Goal: Task Accomplishment & Management: Manage account settings

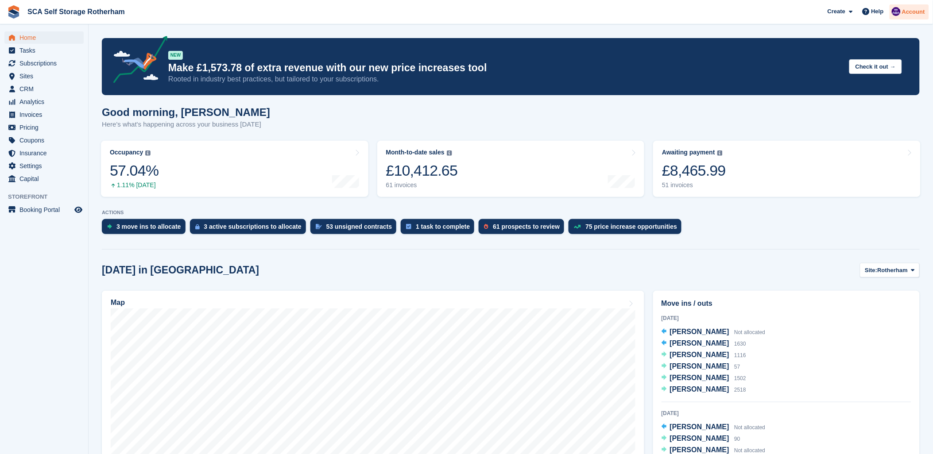
click at [911, 11] on span "Account" at bounding box center [913, 12] width 23 height 9
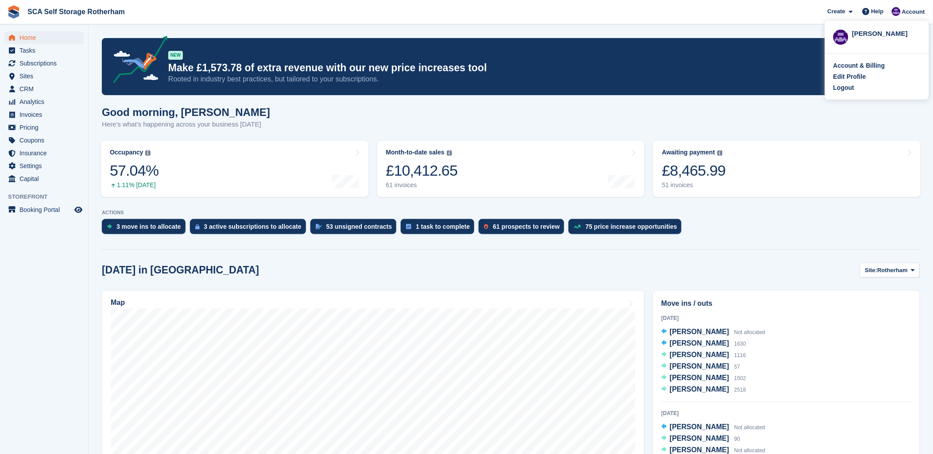
click at [848, 89] on div "Logout" at bounding box center [843, 87] width 21 height 9
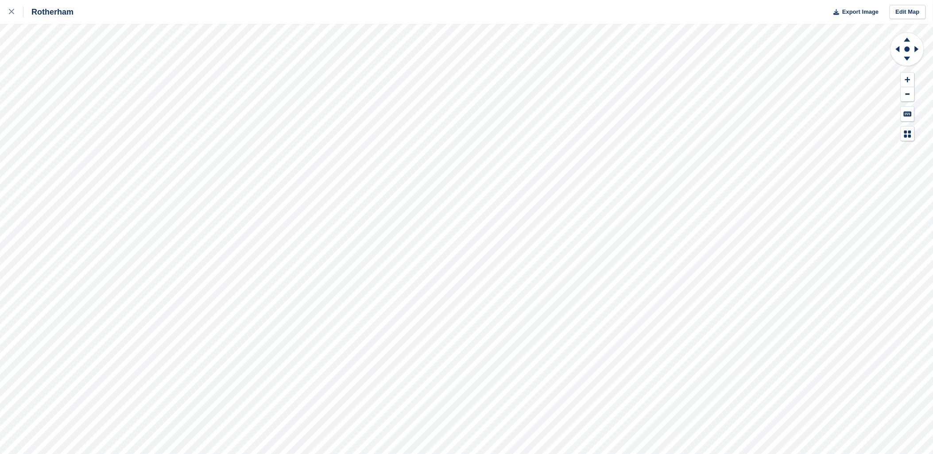
click at [72, 122] on div "Rotherham Export Image Edit Map" at bounding box center [466, 227] width 933 height 454
click at [65, 128] on div "Rotherham Export Image Edit Map" at bounding box center [466, 227] width 933 height 454
click at [62, 127] on div "Rotherham Export Image Edit Map" at bounding box center [466, 227] width 933 height 454
click at [70, 129] on div "Rotherham Export Image Edit Map" at bounding box center [466, 227] width 933 height 454
click at [13, 12] on icon at bounding box center [11, 11] width 5 height 5
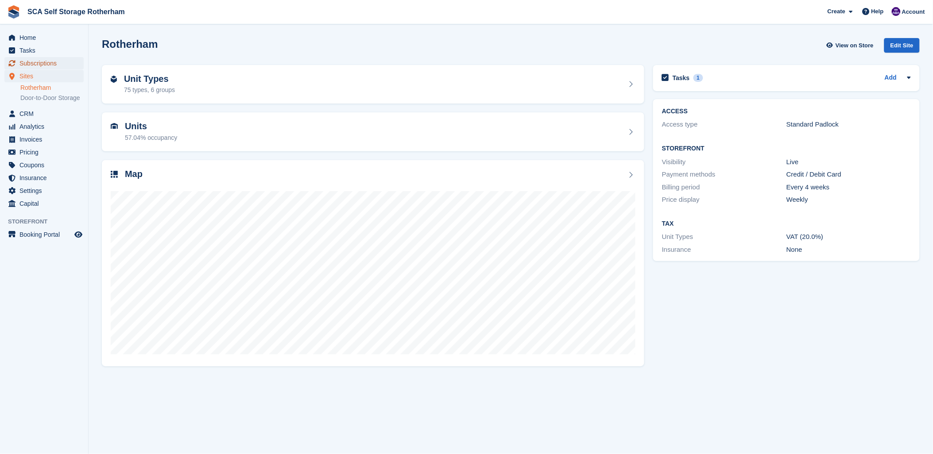
click at [47, 64] on span "Subscriptions" at bounding box center [45, 63] width 53 height 12
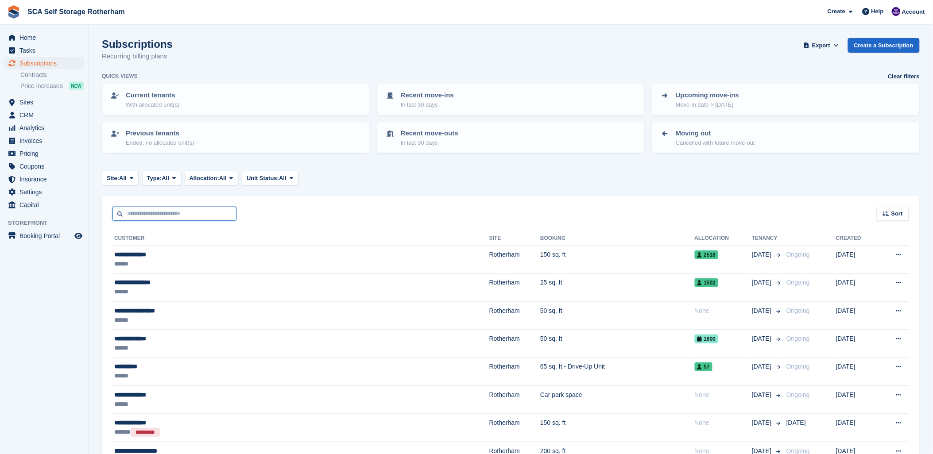
click at [149, 216] on input "text" at bounding box center [174, 214] width 124 height 15
type input "****"
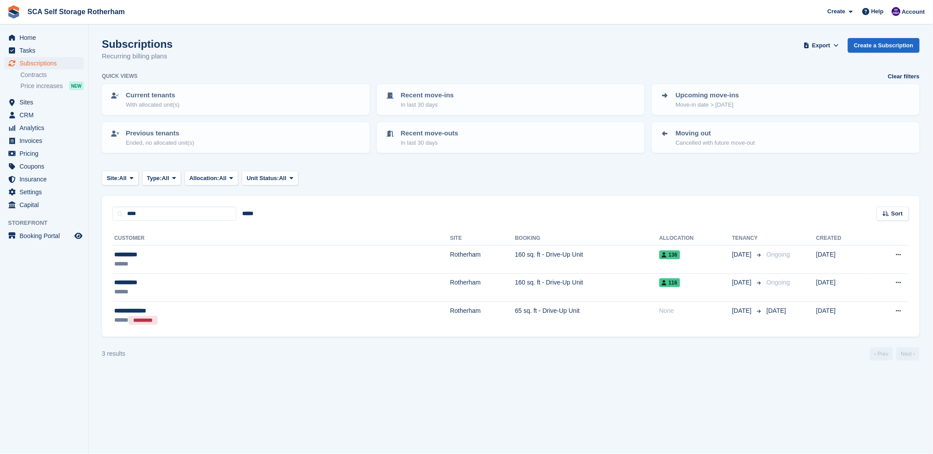
click at [199, 238] on th "Customer" at bounding box center [281, 239] width 338 height 14
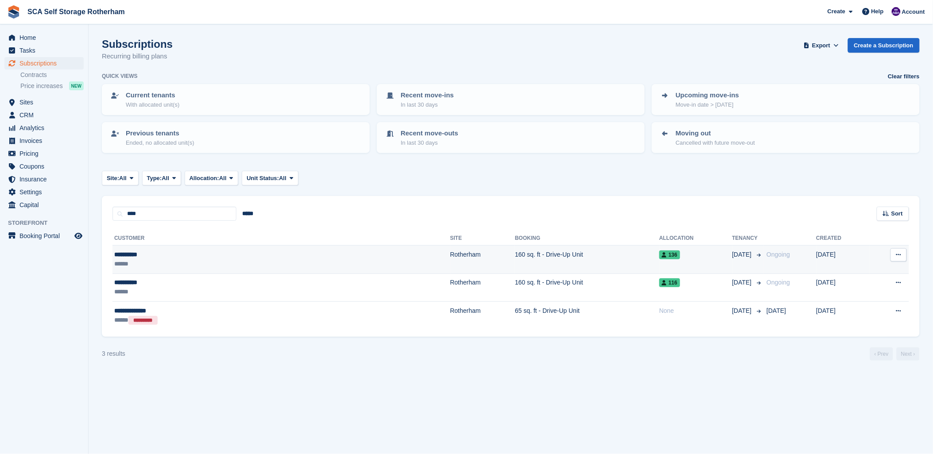
click at [450, 256] on td "Rotherham" at bounding box center [482, 260] width 65 height 28
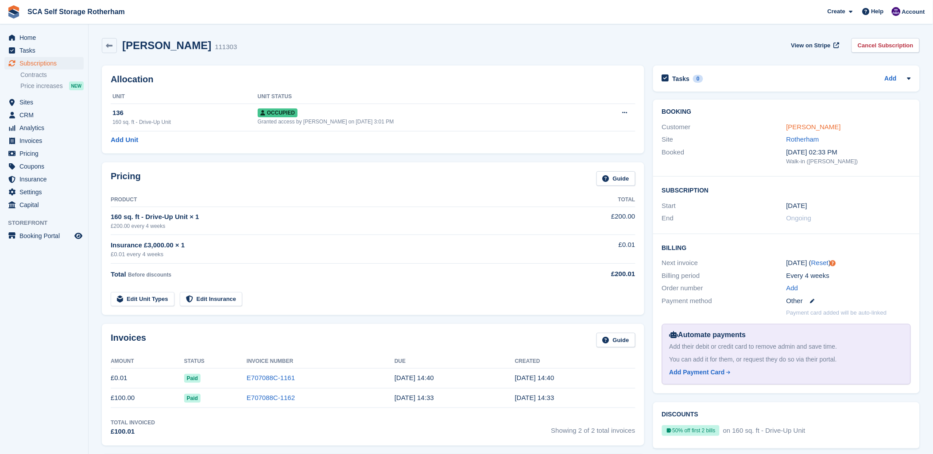
click at [793, 128] on link "Aqeel Khan" at bounding box center [813, 127] width 54 height 8
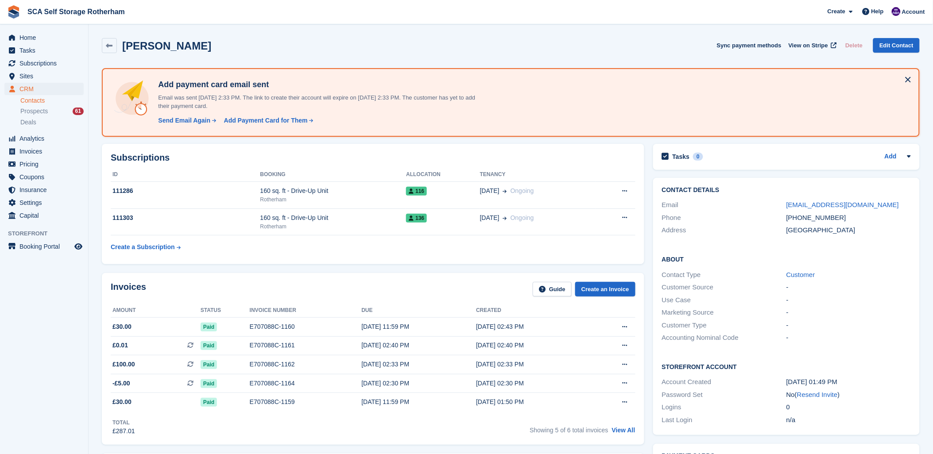
click at [269, 36] on div "Aqeel Khan Sync payment methods View on Stripe Delete Edit Contact" at bounding box center [510, 47] width 827 height 27
click at [37, 72] on span "Sites" at bounding box center [45, 76] width 53 height 12
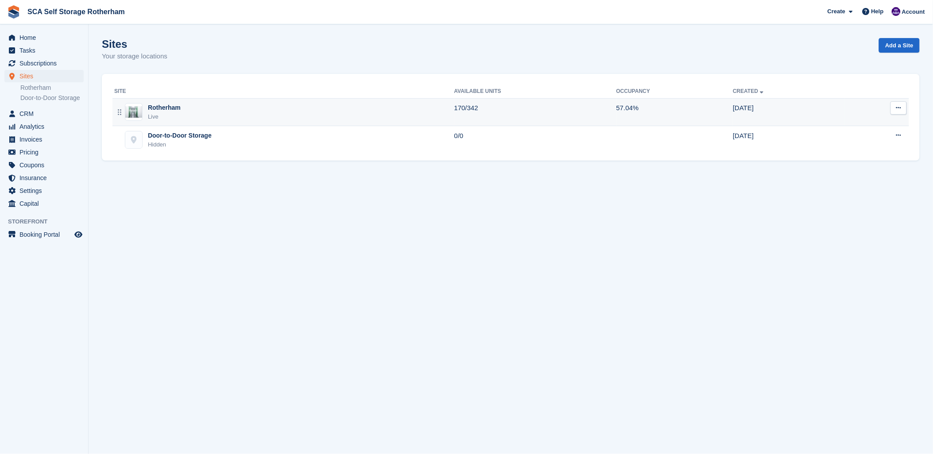
click at [176, 108] on div "Rotherham" at bounding box center [164, 107] width 33 height 9
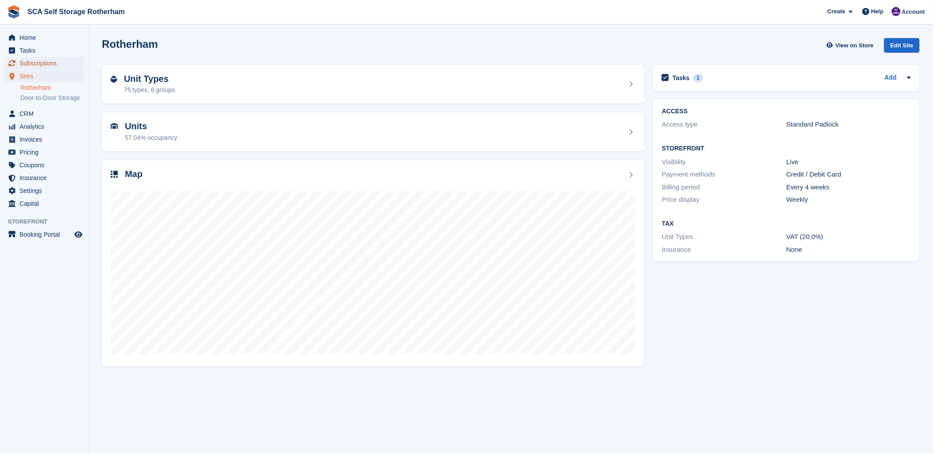
click at [23, 66] on span "Subscriptions" at bounding box center [45, 63] width 53 height 12
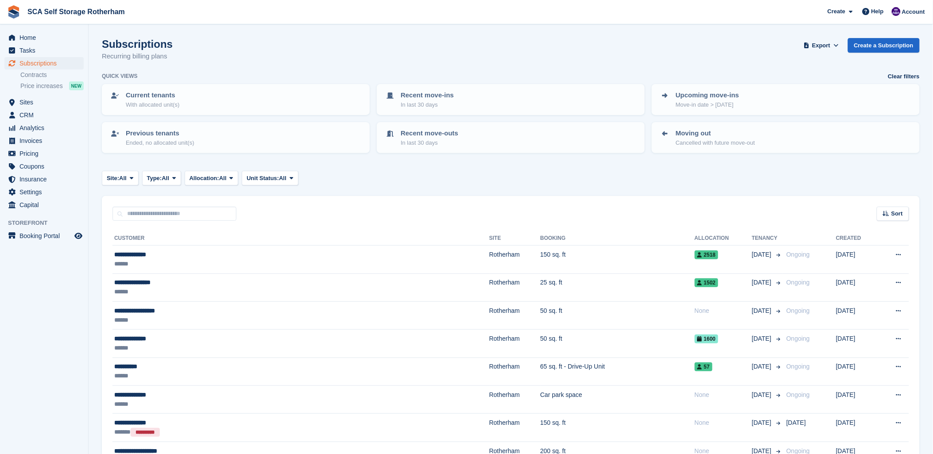
drag, startPoint x: 351, startPoint y: 198, endPoint x: 345, endPoint y: 189, distance: 11.1
click at [352, 196] on div "Sort Sort by Customer name Date created Move in date Move out date Created (old…" at bounding box center [511, 208] width 818 height 25
click at [365, 178] on div "Site: All All Rotherham Door-to-Door Storage Type: All All Upcoming Previous Ac…" at bounding box center [511, 178] width 818 height 15
click at [378, 63] on div "Subscriptions Recurring billing plans Export Export Subscriptions Export a CSV …" at bounding box center [511, 55] width 818 height 34
click at [50, 64] on span "Subscriptions" at bounding box center [45, 63] width 53 height 12
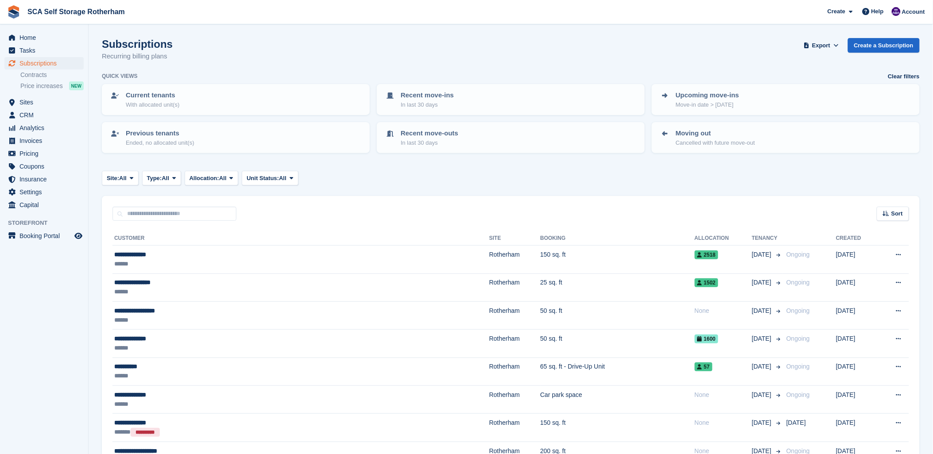
click at [539, 51] on div "Subscriptions Recurring billing plans Export Export Subscriptions Export a CSV …" at bounding box center [511, 55] width 818 height 34
click at [872, 47] on link "Create a Subscription" at bounding box center [884, 45] width 72 height 15
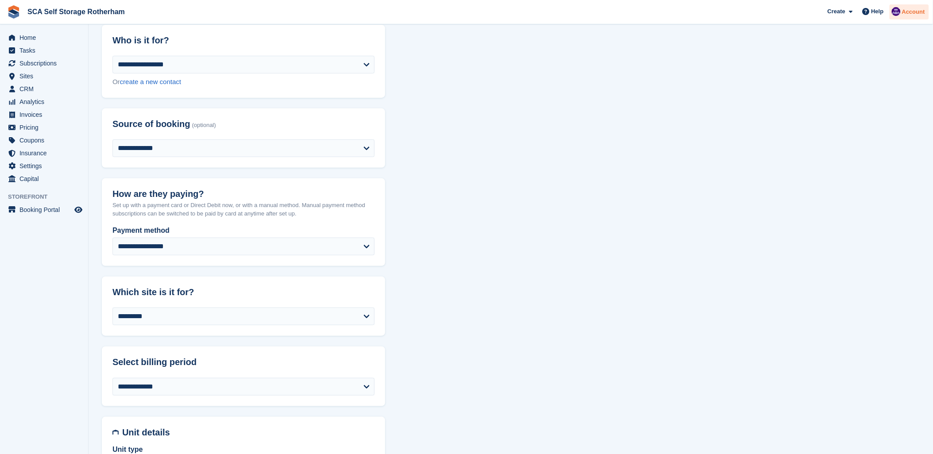
click at [903, 14] on div "Account" at bounding box center [908, 11] width 39 height 15
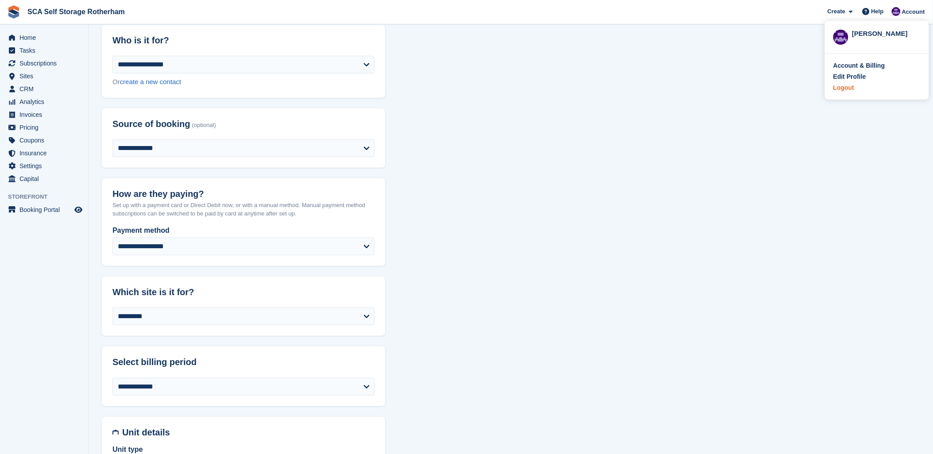
click at [851, 89] on div "Logout" at bounding box center [843, 87] width 21 height 9
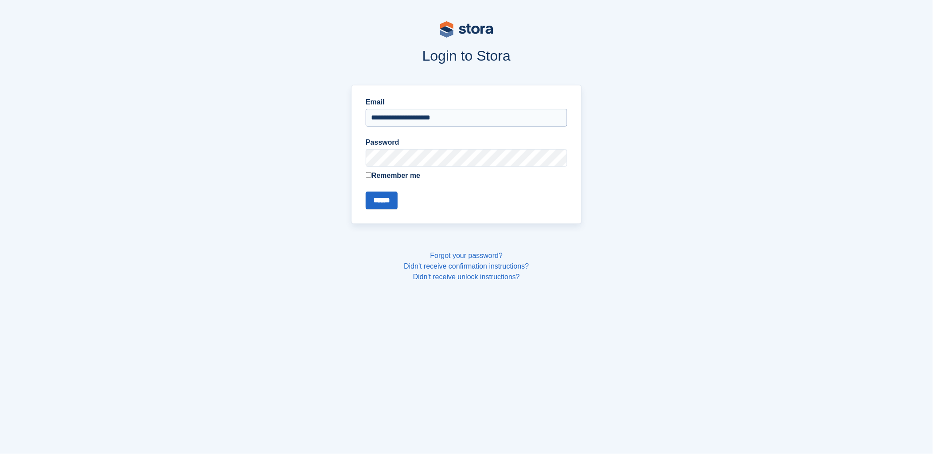
click at [416, 122] on input "**********" at bounding box center [466, 118] width 201 height 18
type input "**********"
click at [389, 205] on input "******" at bounding box center [382, 201] width 32 height 18
